Goal: Task Accomplishment & Management: Complete application form

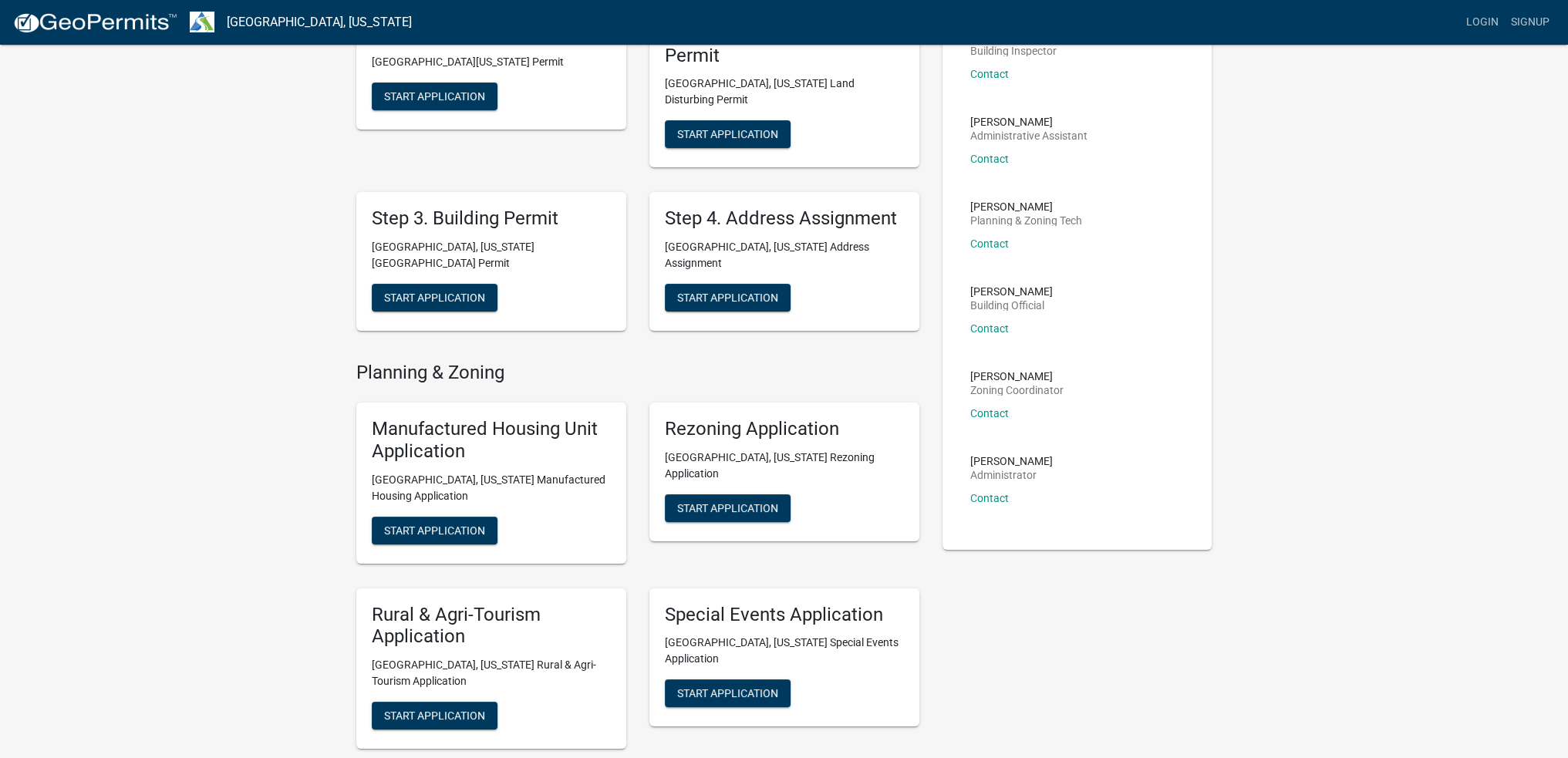
scroll to position [138, 0]
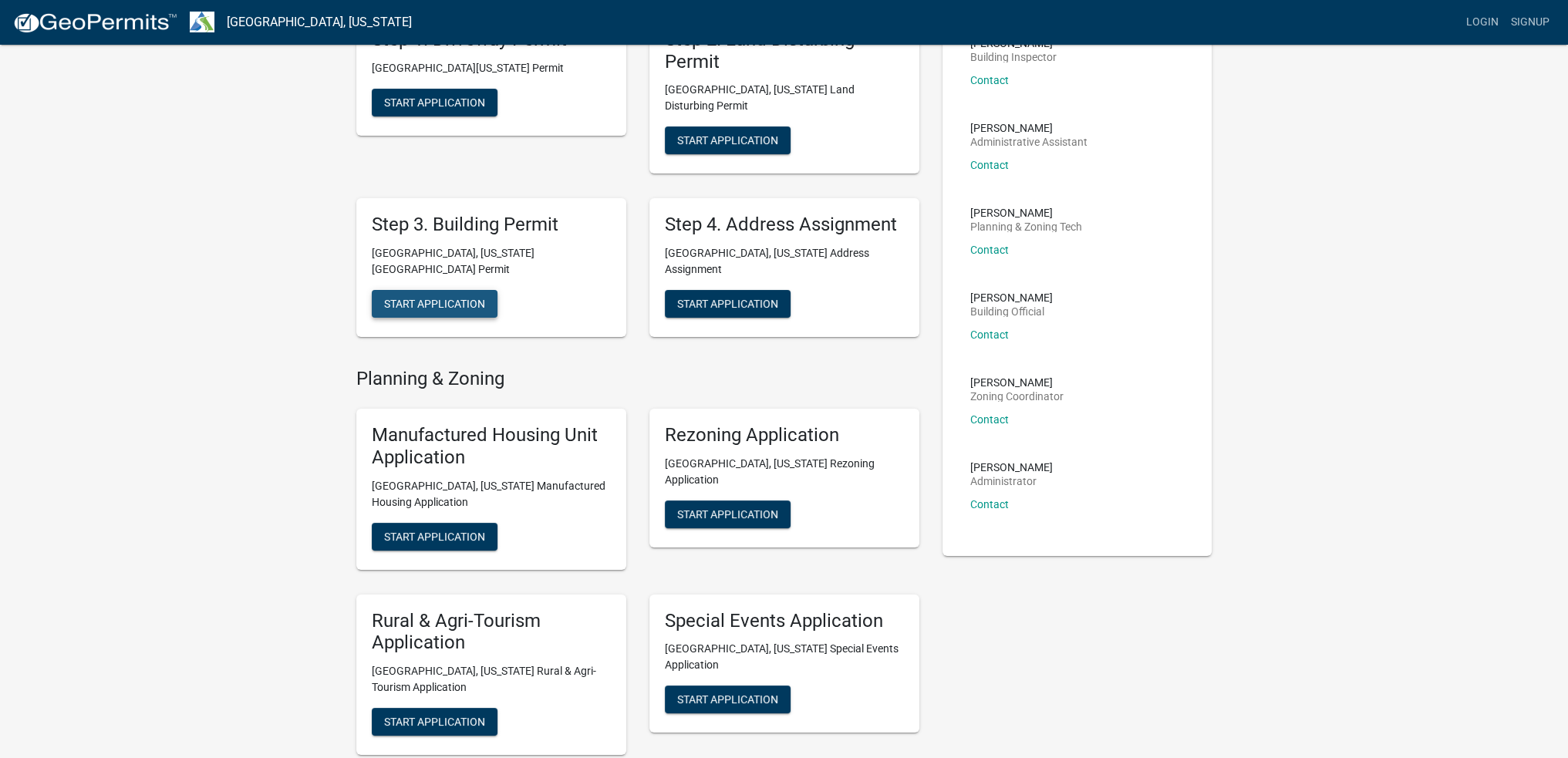
click at [463, 297] on span "Start Application" at bounding box center [434, 303] width 101 height 12
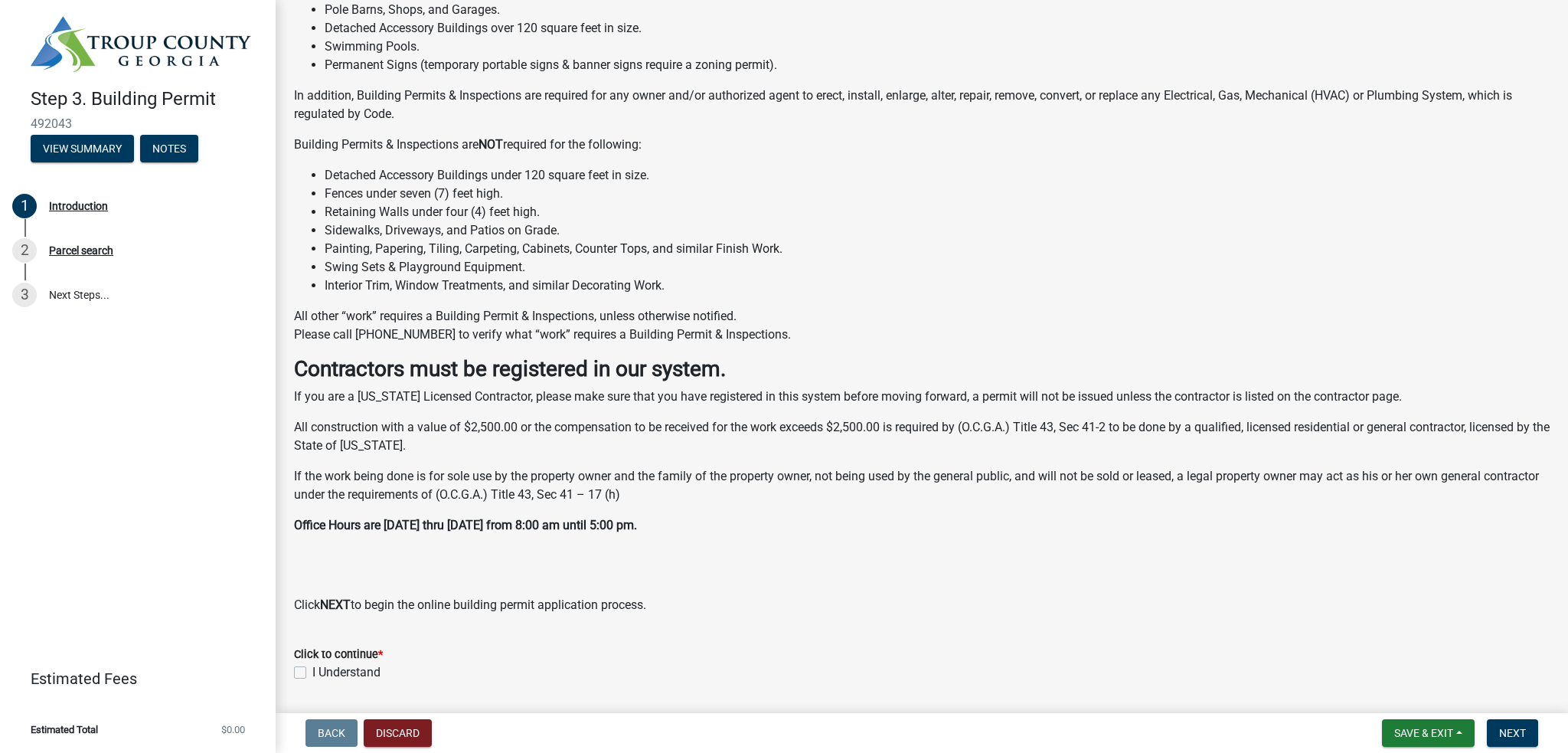
scroll to position [165, 0]
click at [772, 512] on div "Permitting (What requires a Building Permit & Inspections?) Building Permits & …" at bounding box center [921, 265] width 1256 height 691
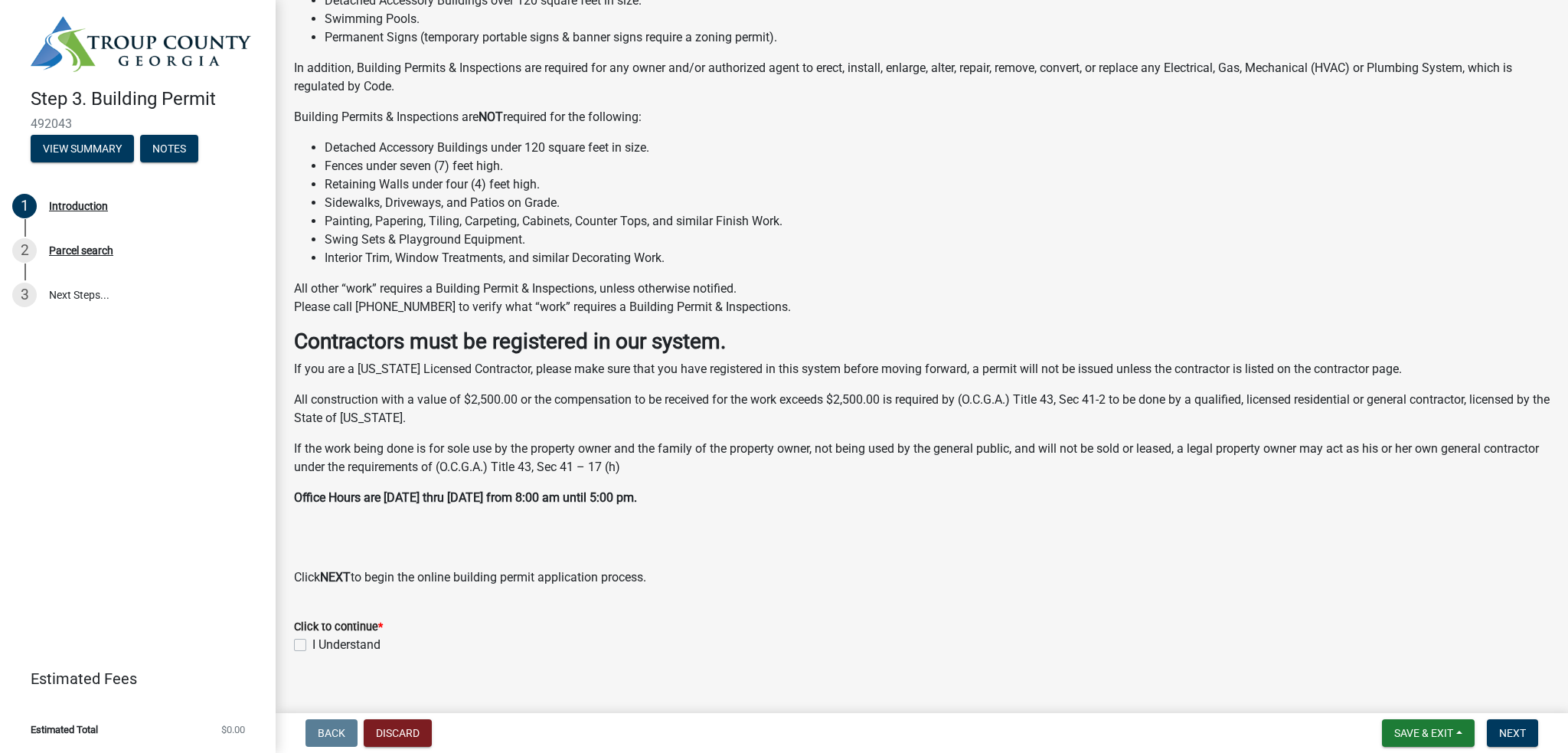
scroll to position [211, 0]
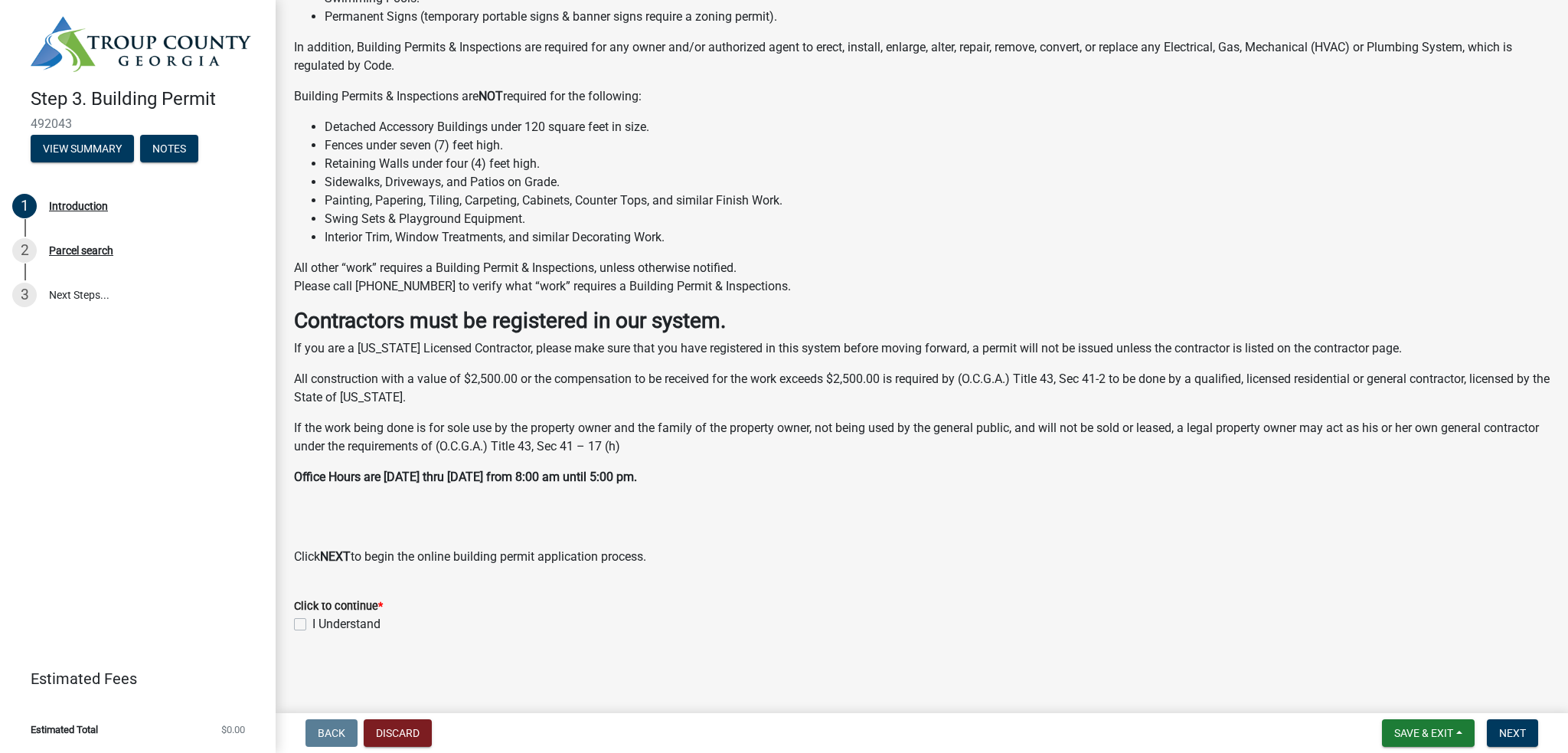
click at [312, 618] on label "I Understand" at bounding box center [347, 624] width 68 height 19
click at [312, 618] on input "I Understand" at bounding box center [317, 620] width 10 height 10
checkbox input "true"
click at [1496, 733] on button "Next" at bounding box center [1512, 733] width 51 height 28
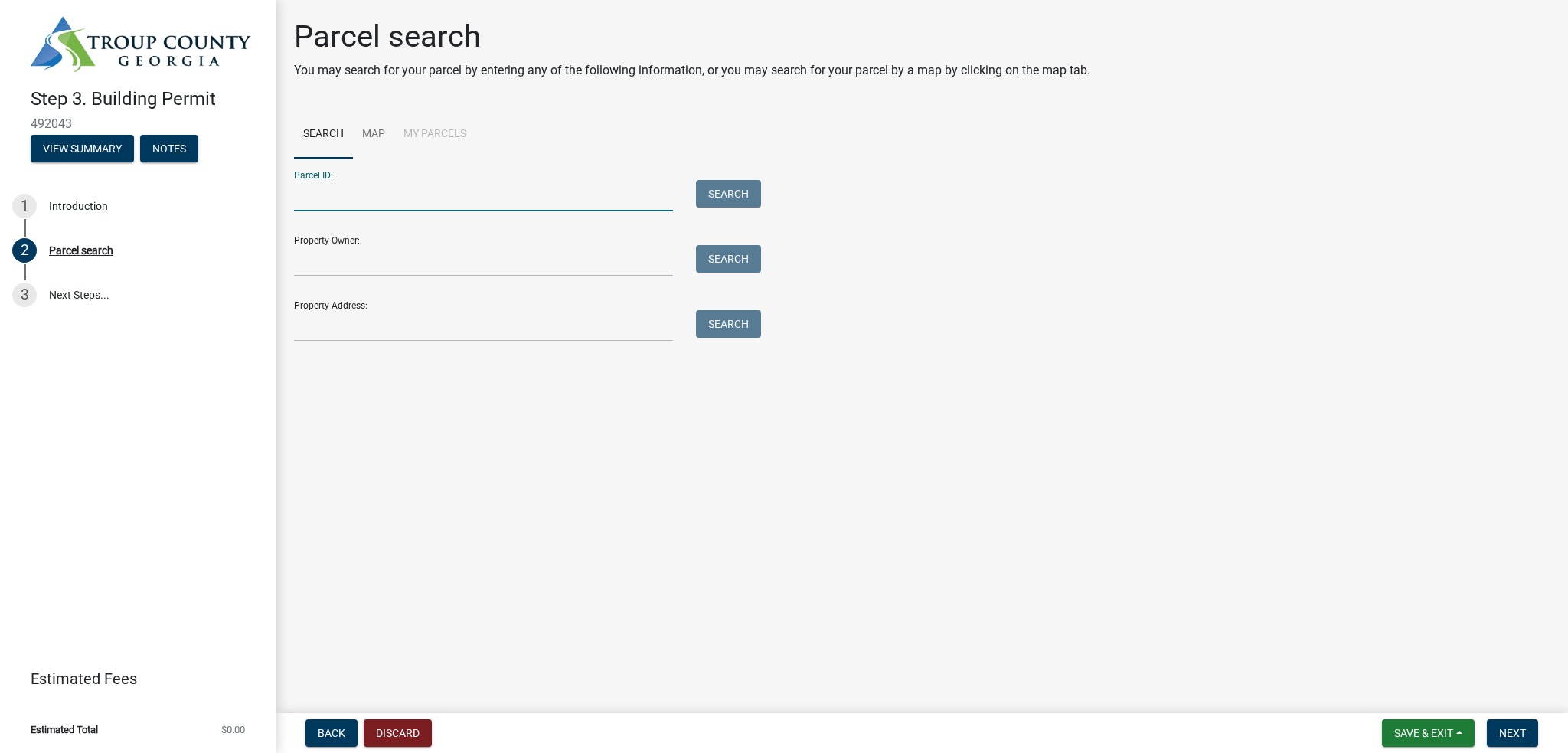
click at [365, 202] on input "Parcel ID:" at bounding box center [483, 195] width 379 height 32
click at [343, 263] on input "Property Owner:" at bounding box center [483, 260] width 379 height 32
type input "[PERSON_NAME]"
click at [750, 247] on button "Search" at bounding box center [728, 259] width 65 height 28
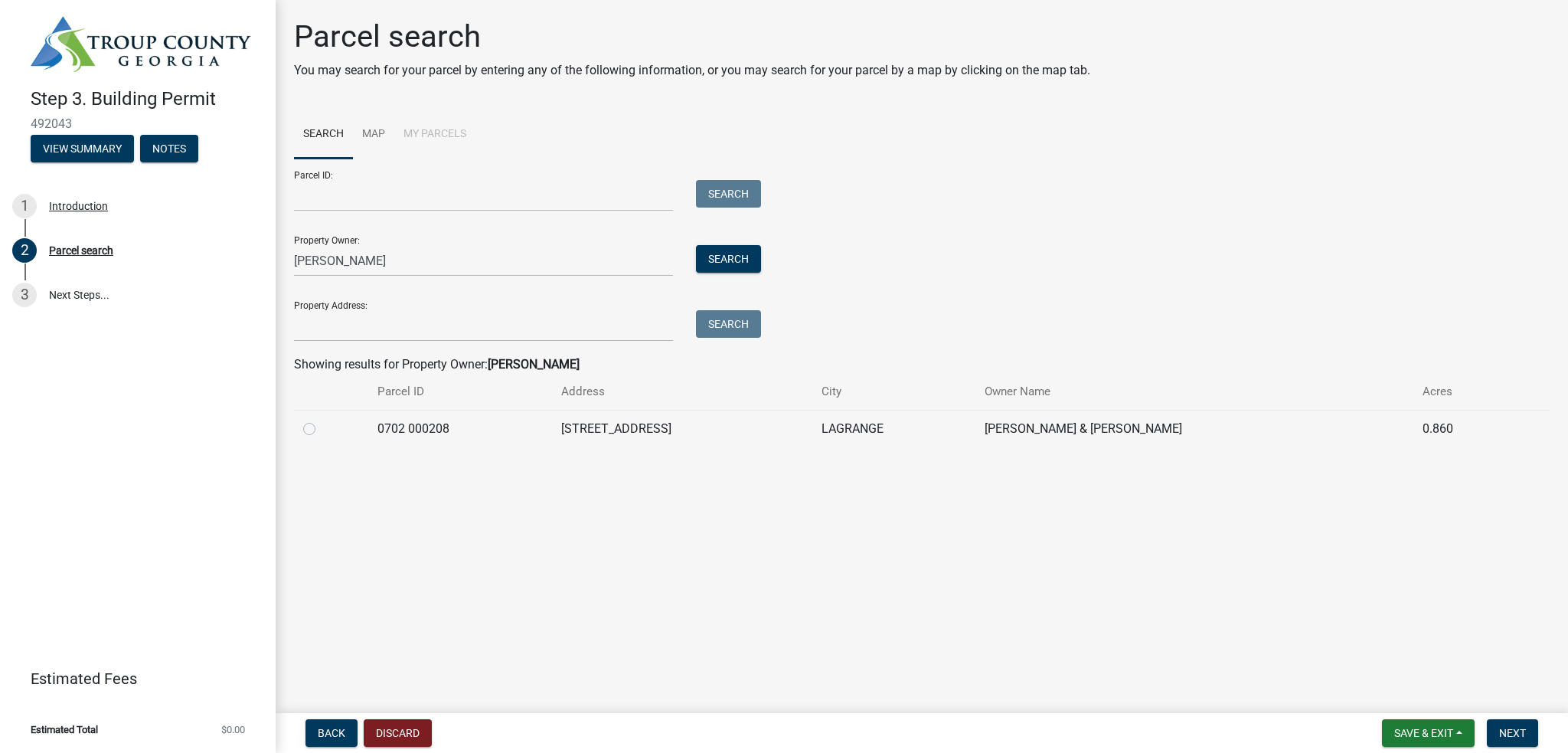
click at [321, 420] on label at bounding box center [321, 420] width 0 height 0
click at [321, 426] on 000208 "radio" at bounding box center [326, 425] width 10 height 10
radio 000208 "true"
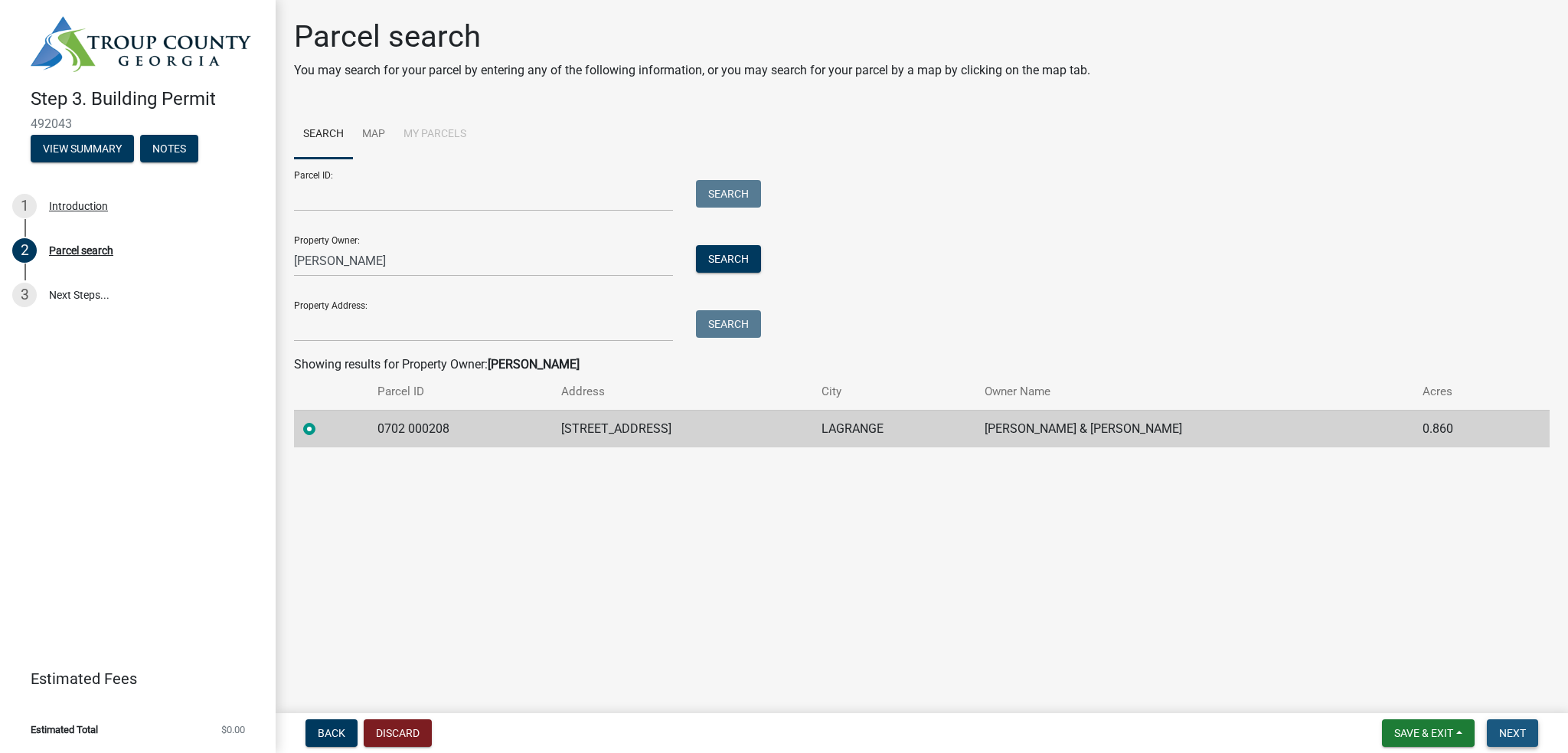
click at [1522, 736] on span "Next" at bounding box center [1513, 733] width 27 height 12
